Goal: Go to known website: Go to known website

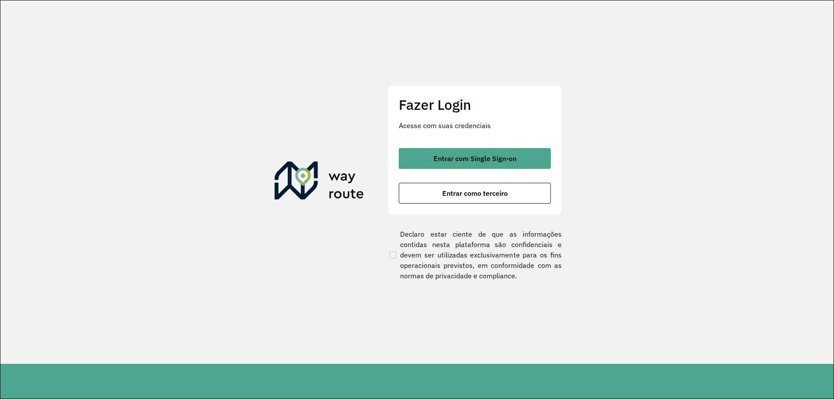
click at [465, 147] on div "Fazer Login Acesse com suas credenciais Entrar com Single Sign-on Entrar como t…" at bounding box center [475, 150] width 174 height 129
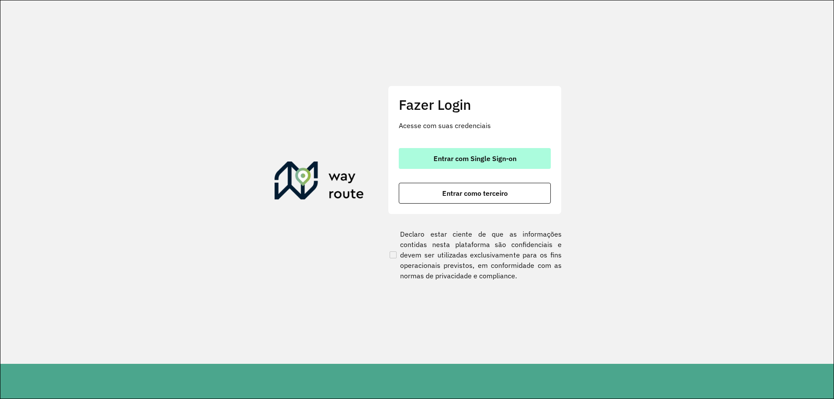
click at [466, 152] on button "Entrar com Single Sign-on" at bounding box center [475, 158] width 152 height 21
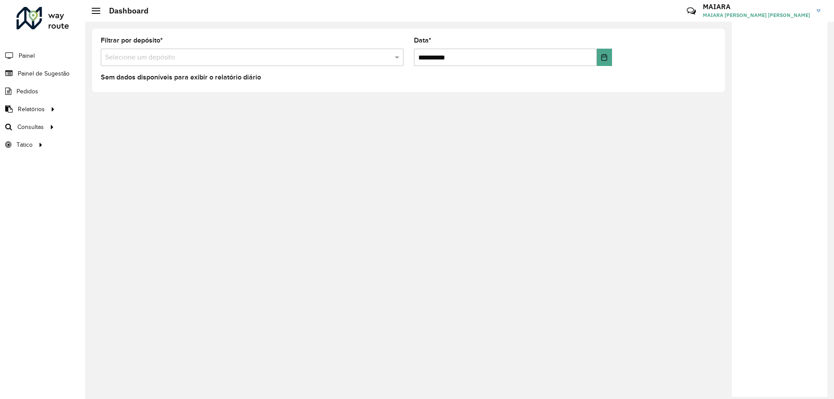
click at [327, 49] on div "Selecione um depósito" at bounding box center [252, 57] width 303 height 17
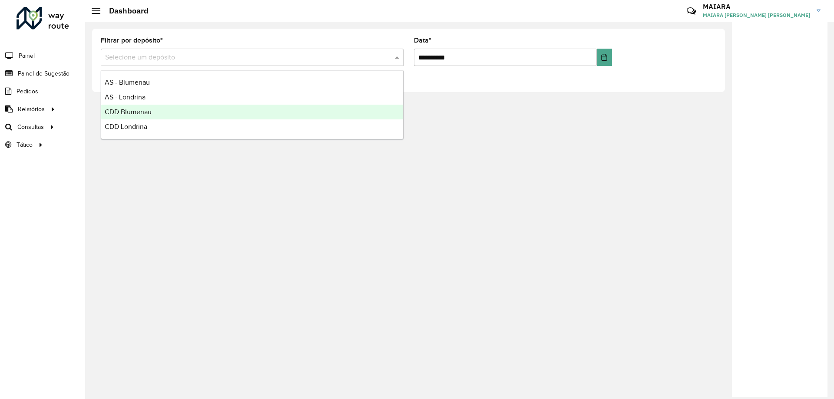
click at [144, 108] on span "CDD Blumenau" at bounding box center [128, 111] width 47 height 7
